Goal: Book appointment/travel/reservation

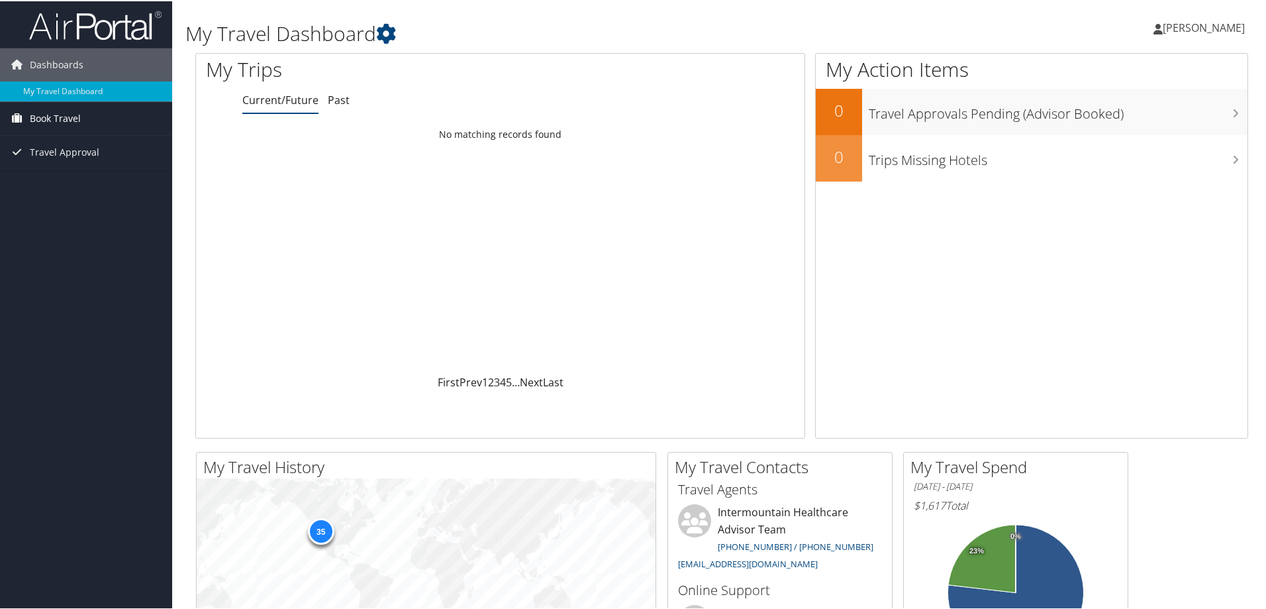
click at [70, 114] on span "Book Travel" at bounding box center [55, 117] width 51 height 33
click at [56, 160] on link "Book/Manage Online Trips" at bounding box center [86, 164] width 172 height 20
